Goal: Task Accomplishment & Management: Use online tool/utility

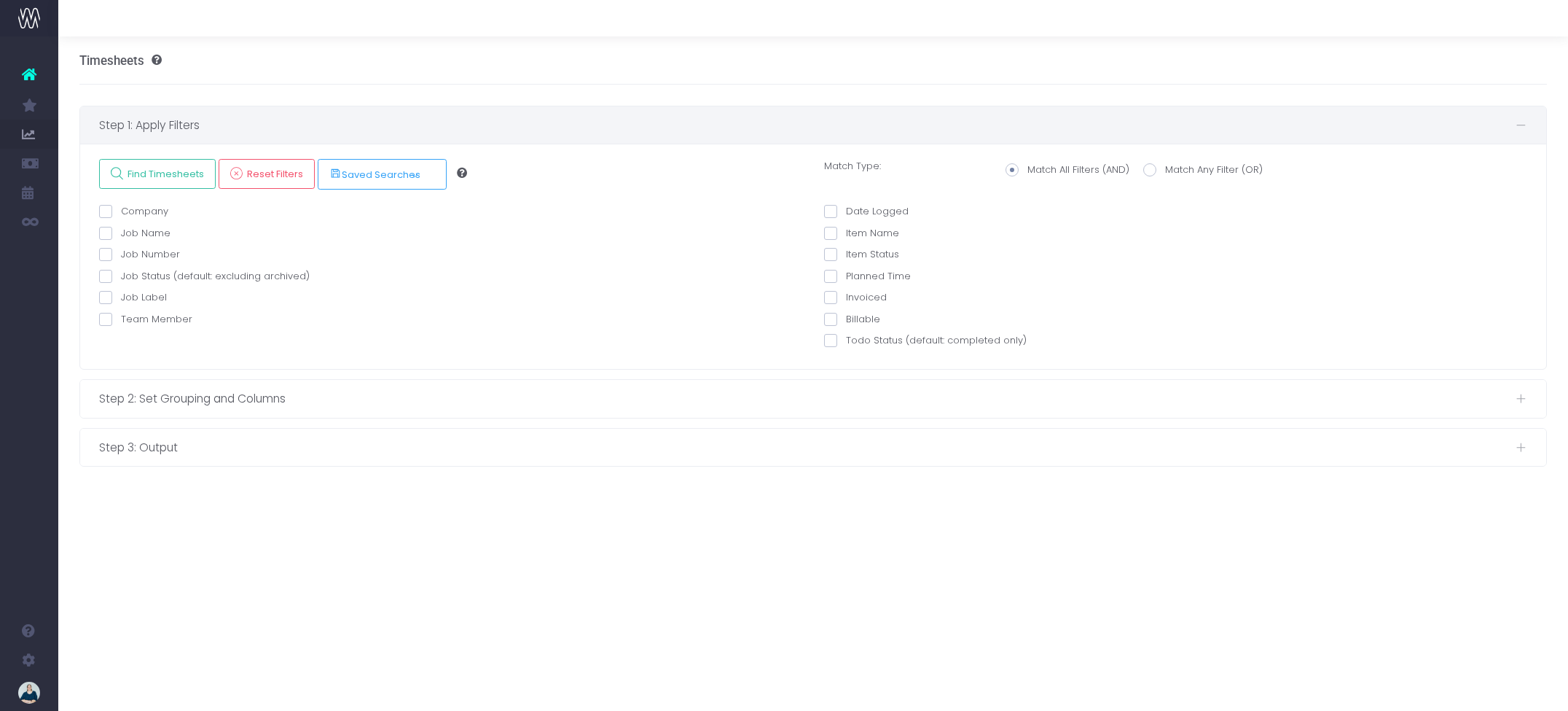
click at [36, 72] on link at bounding box center [29, 74] width 58 height 32
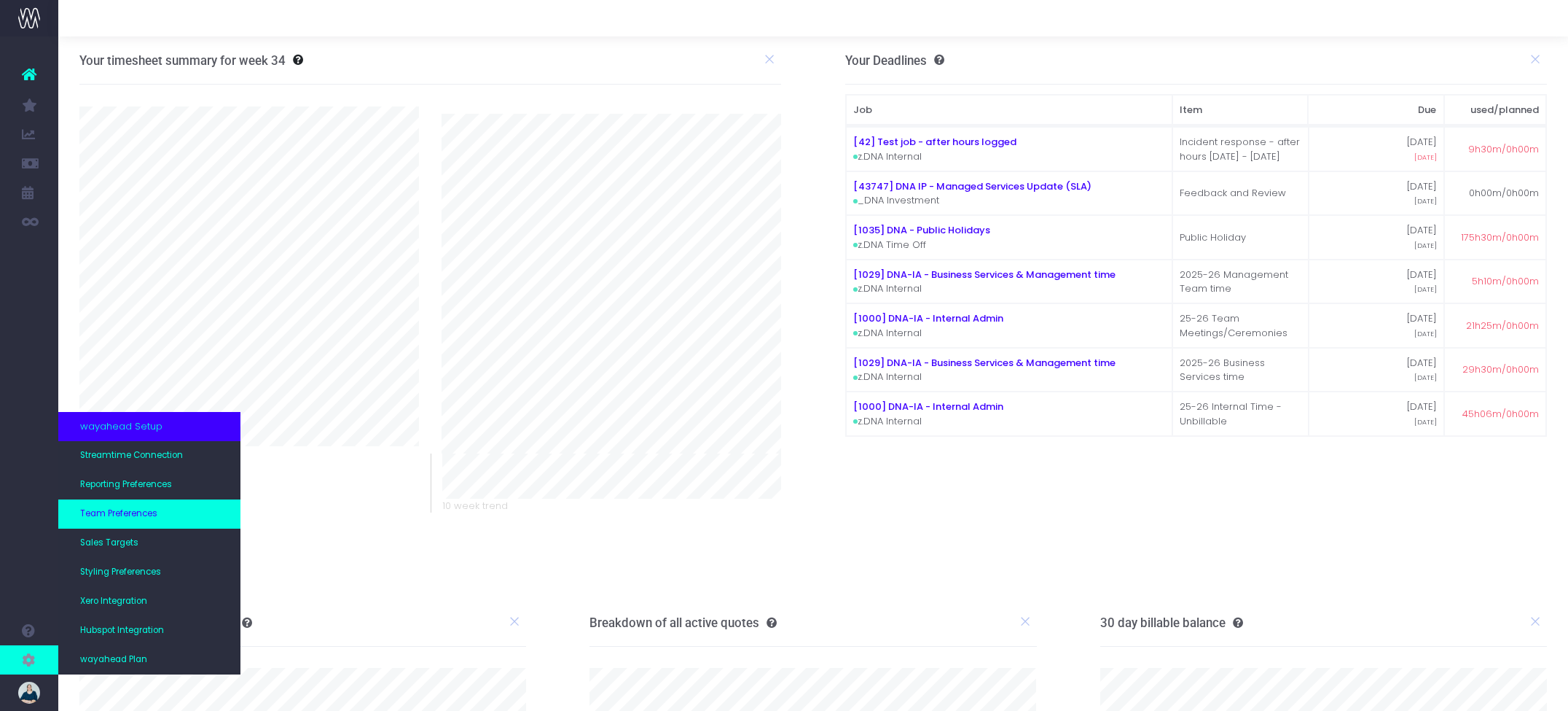
click at [148, 519] on span "Team Preferences" at bounding box center [119, 514] width 77 height 13
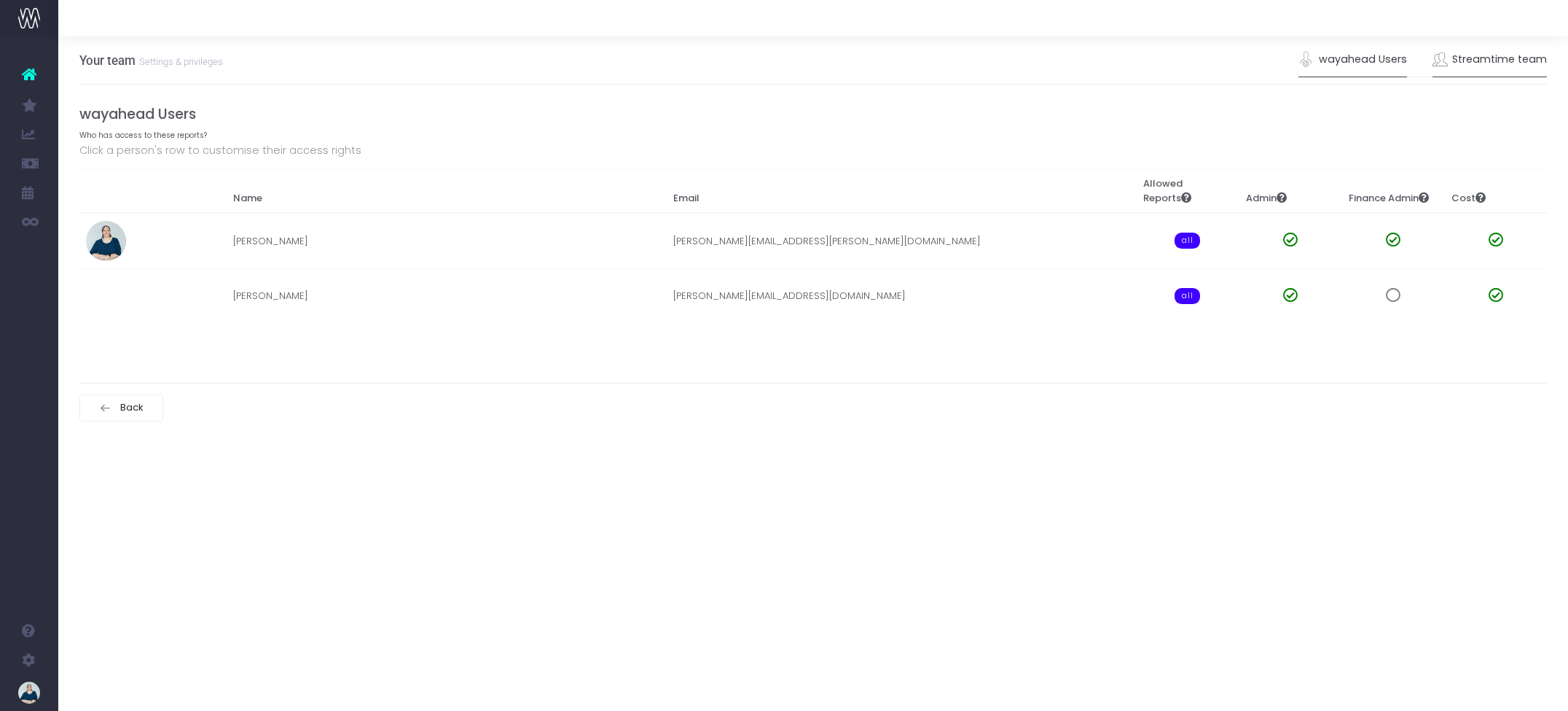
click at [1481, 60] on link "Streamtime team" at bounding box center [1490, 60] width 115 height 34
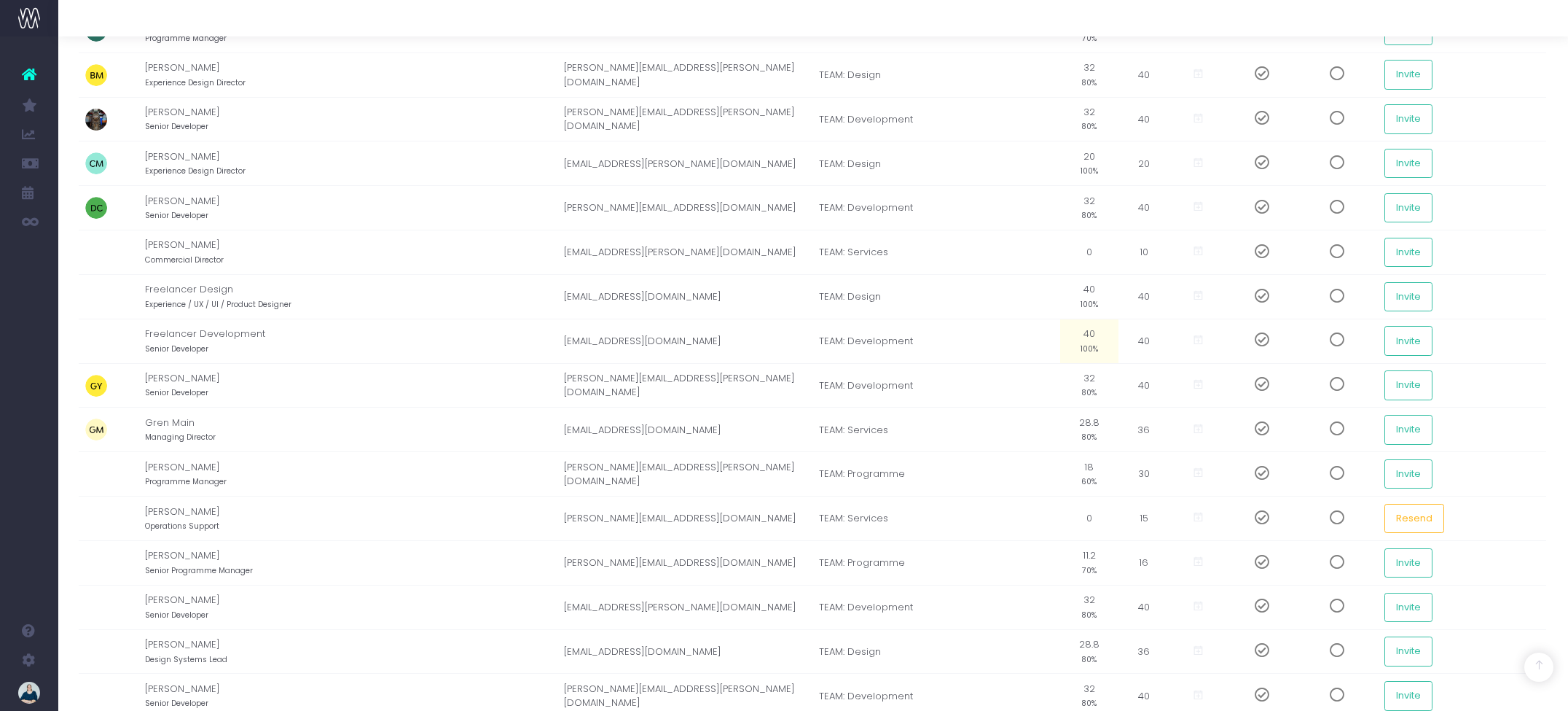
scroll to position [0, 1]
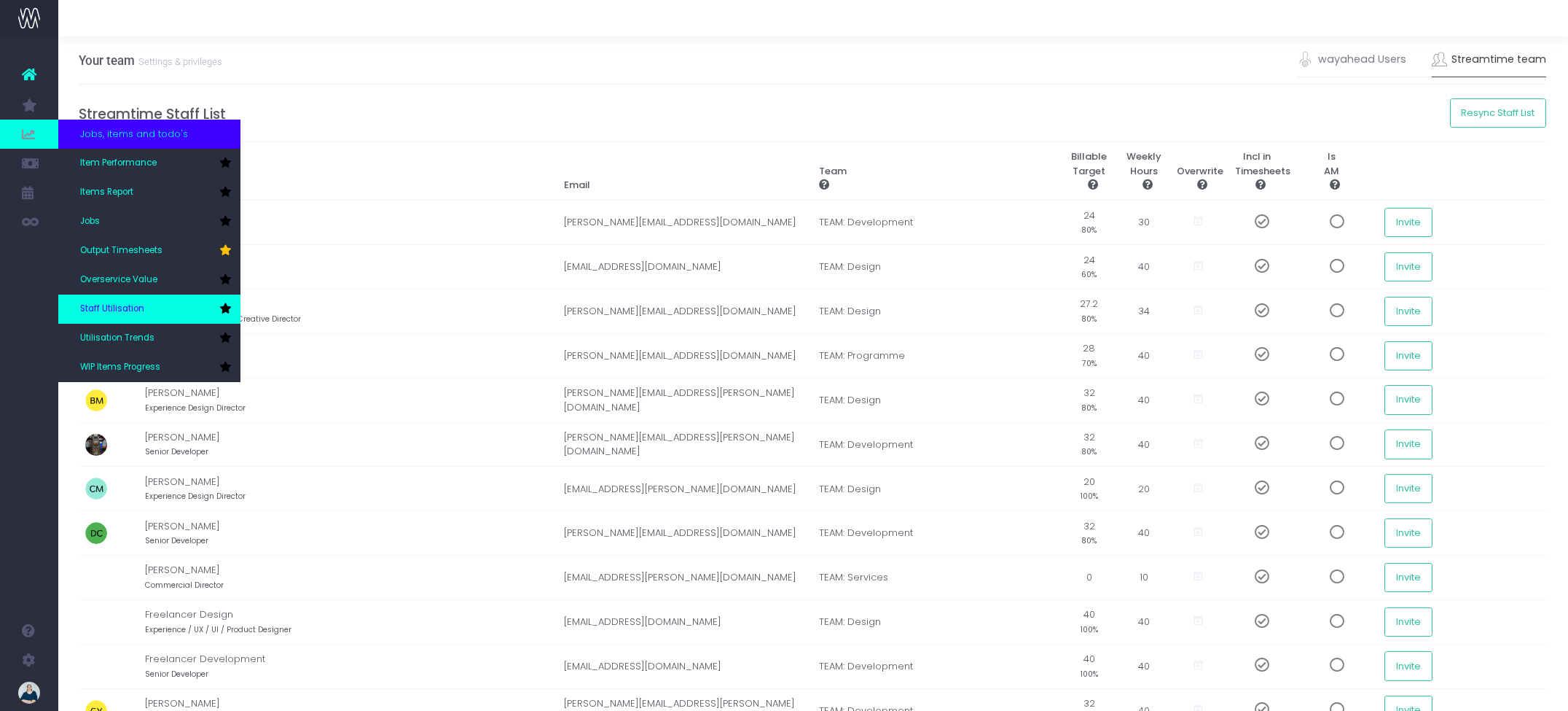
click at [129, 302] on span "Staff Utilisation" at bounding box center [112, 309] width 64 height 13
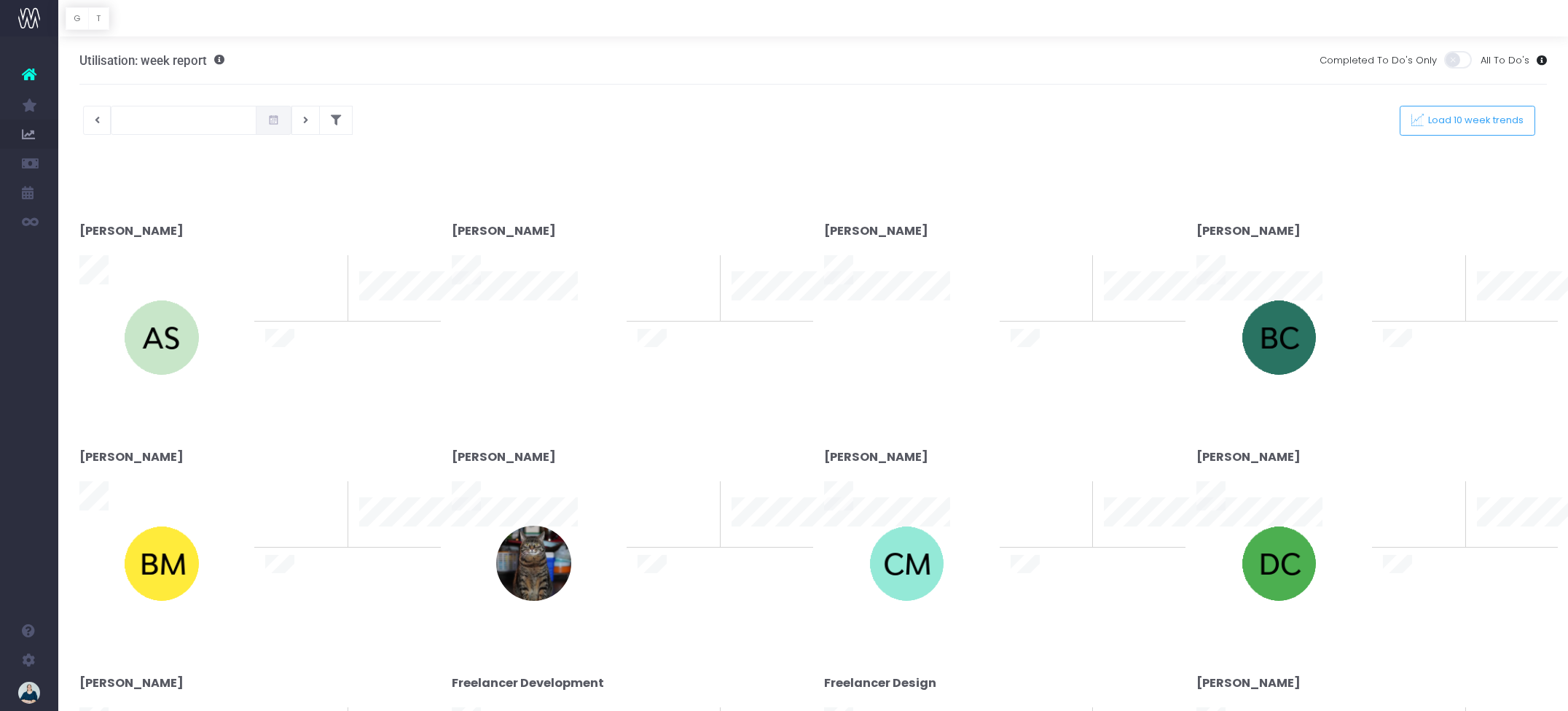
type input "[DATE]"
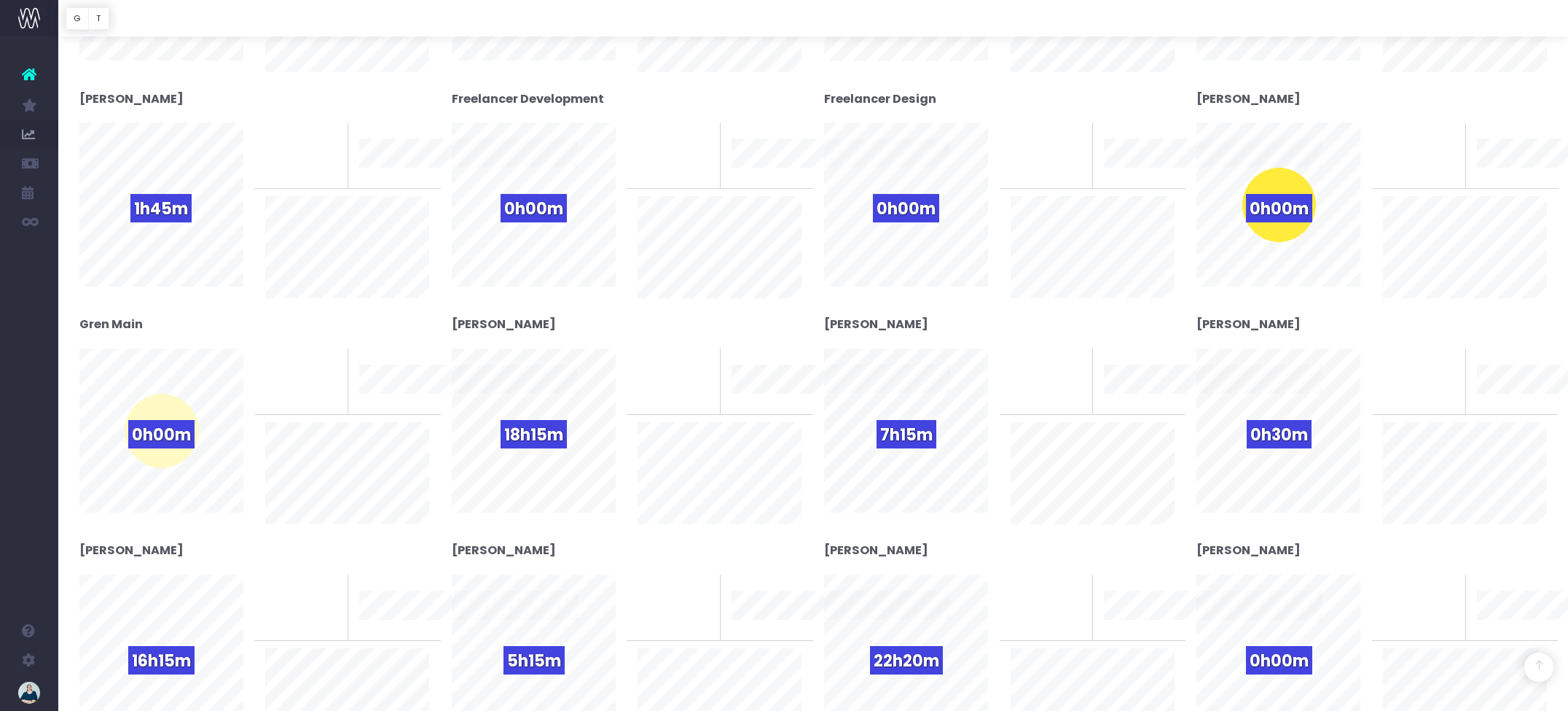
scroll to position [718, 0]
